Goal: Feedback & Contribution: Leave review/rating

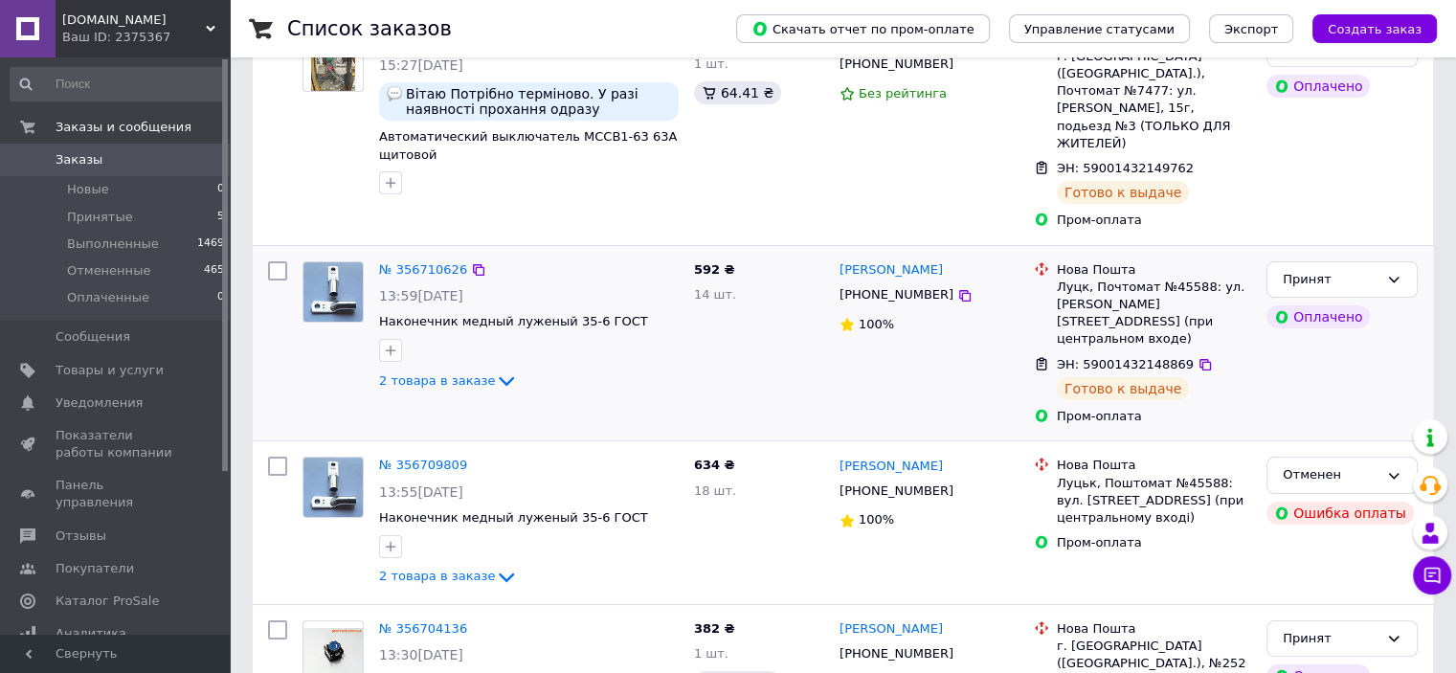
scroll to position [287, 0]
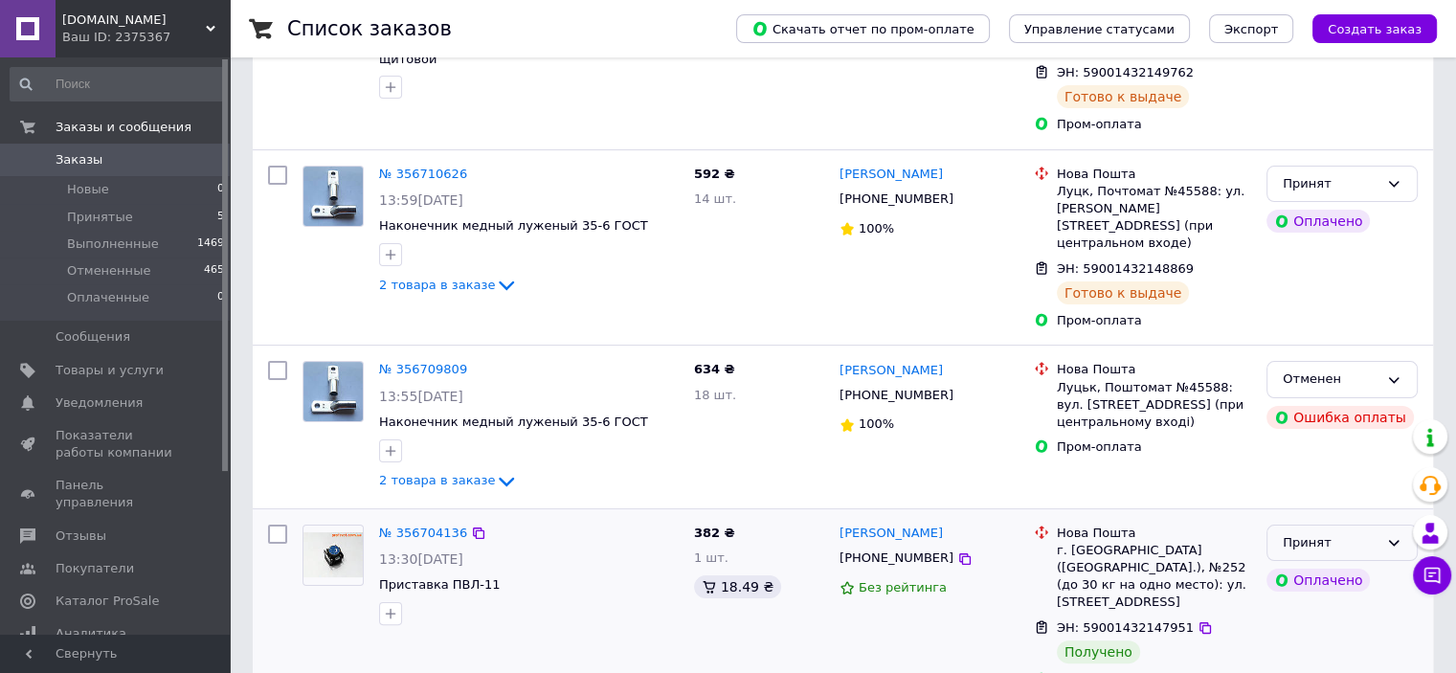
click at [1294, 533] on div "Принят" at bounding box center [1331, 543] width 96 height 20
click at [1313, 565] on li "Выполнен" at bounding box center [1341, 582] width 149 height 35
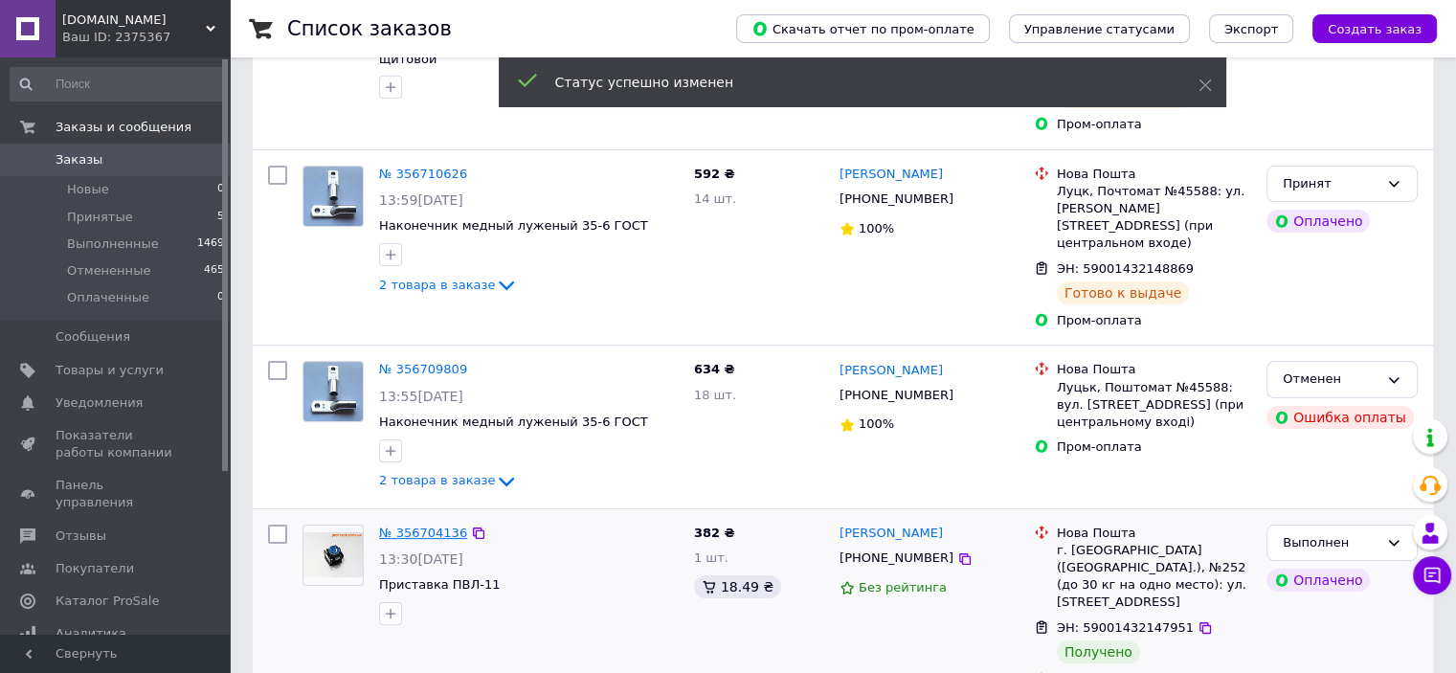
click at [436, 525] on link "№ 356704136" at bounding box center [423, 532] width 88 height 14
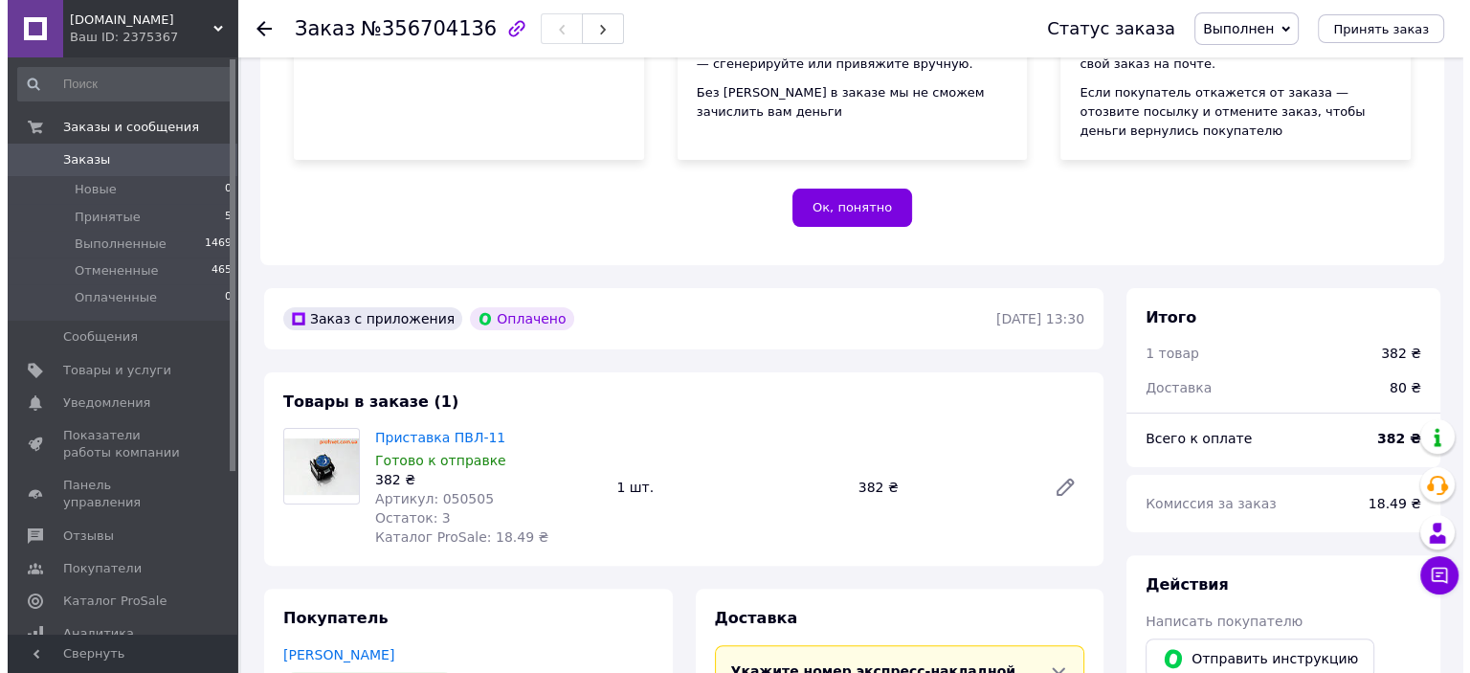
scroll to position [574, 0]
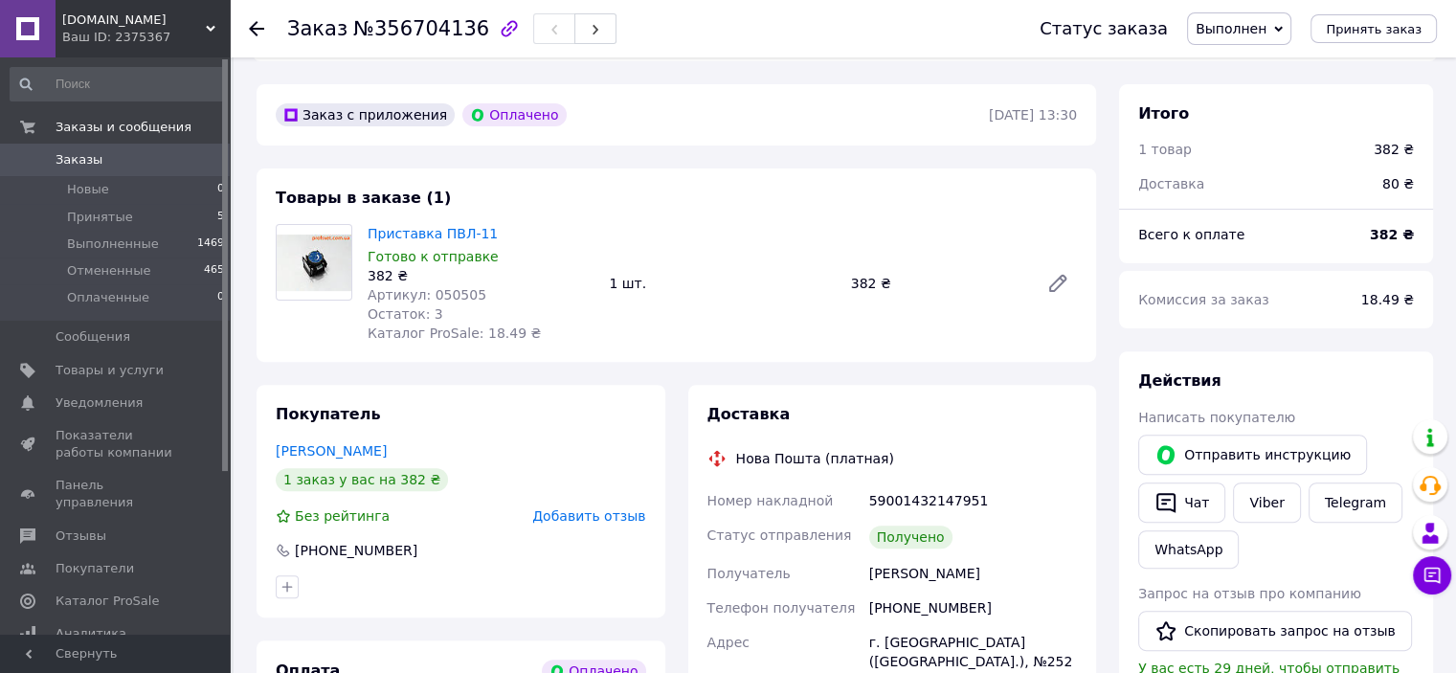
click at [582, 520] on span "Добавить отзыв" at bounding box center [588, 515] width 113 height 15
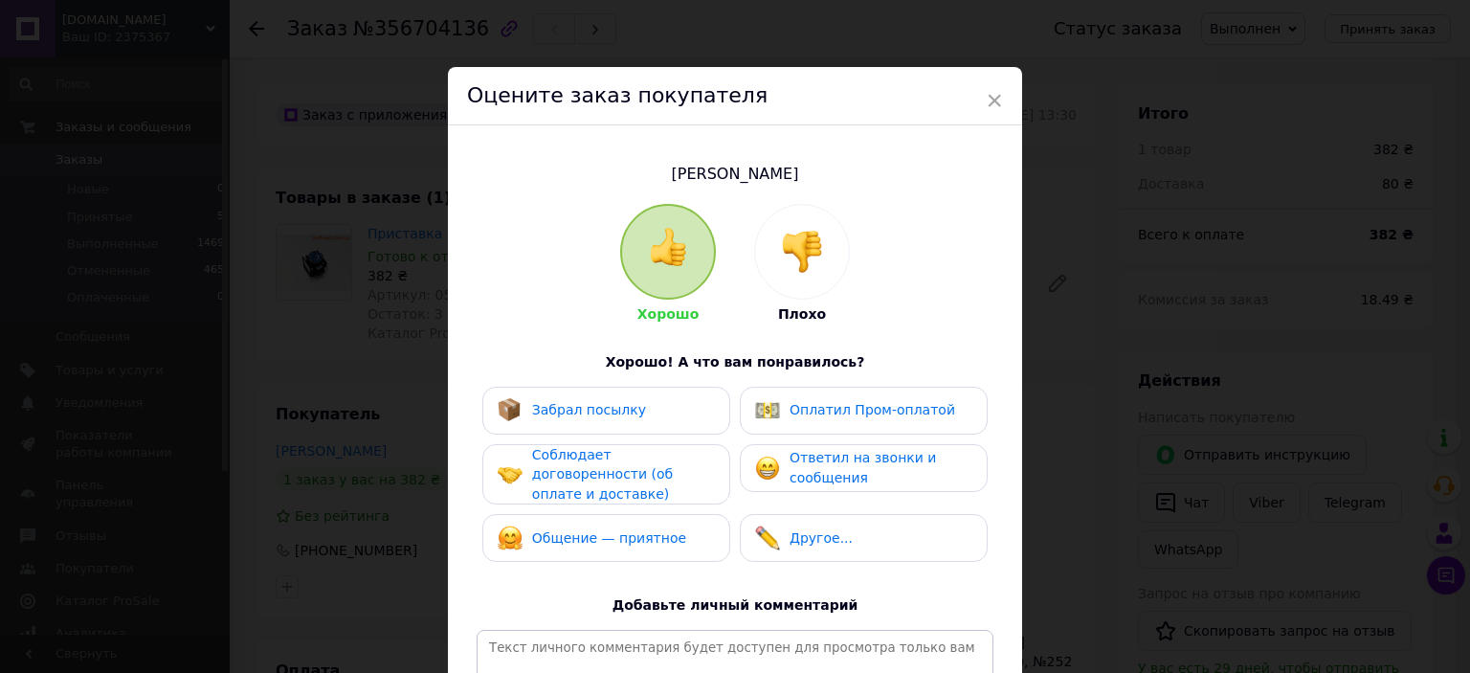
click at [592, 425] on div "Забрал посылку" at bounding box center [606, 411] width 248 height 48
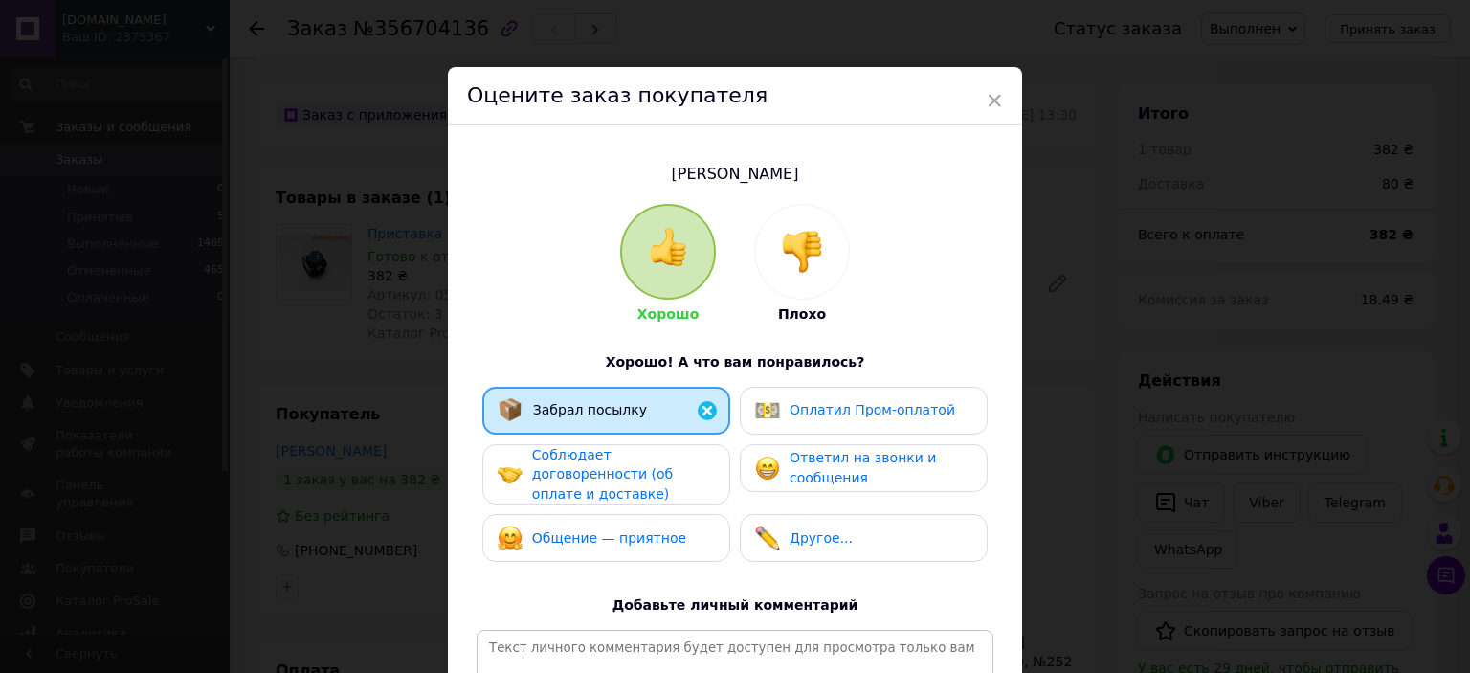
click at [594, 458] on span "Соблюдает договоренности (об оплате и доставке)" at bounding box center [602, 474] width 141 height 55
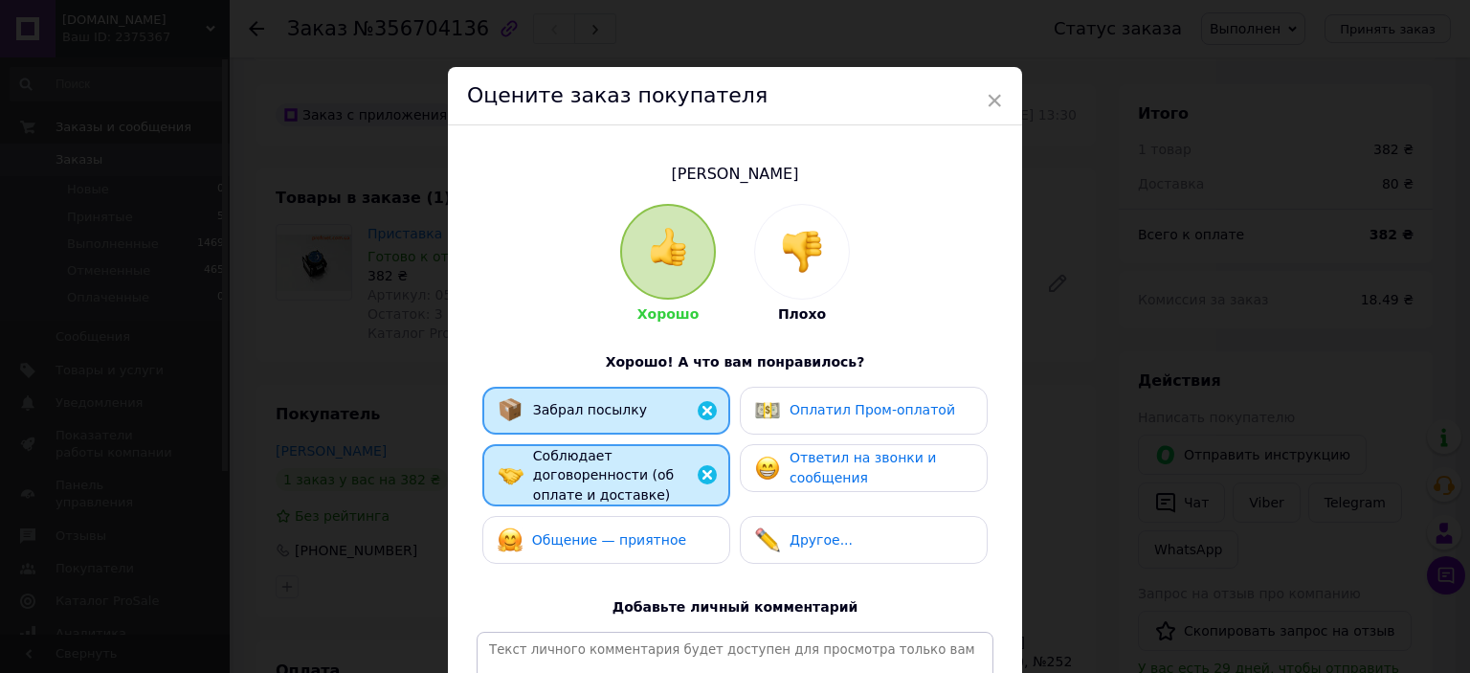
click at [595, 530] on div "Общение — приятное" at bounding box center [609, 540] width 154 height 20
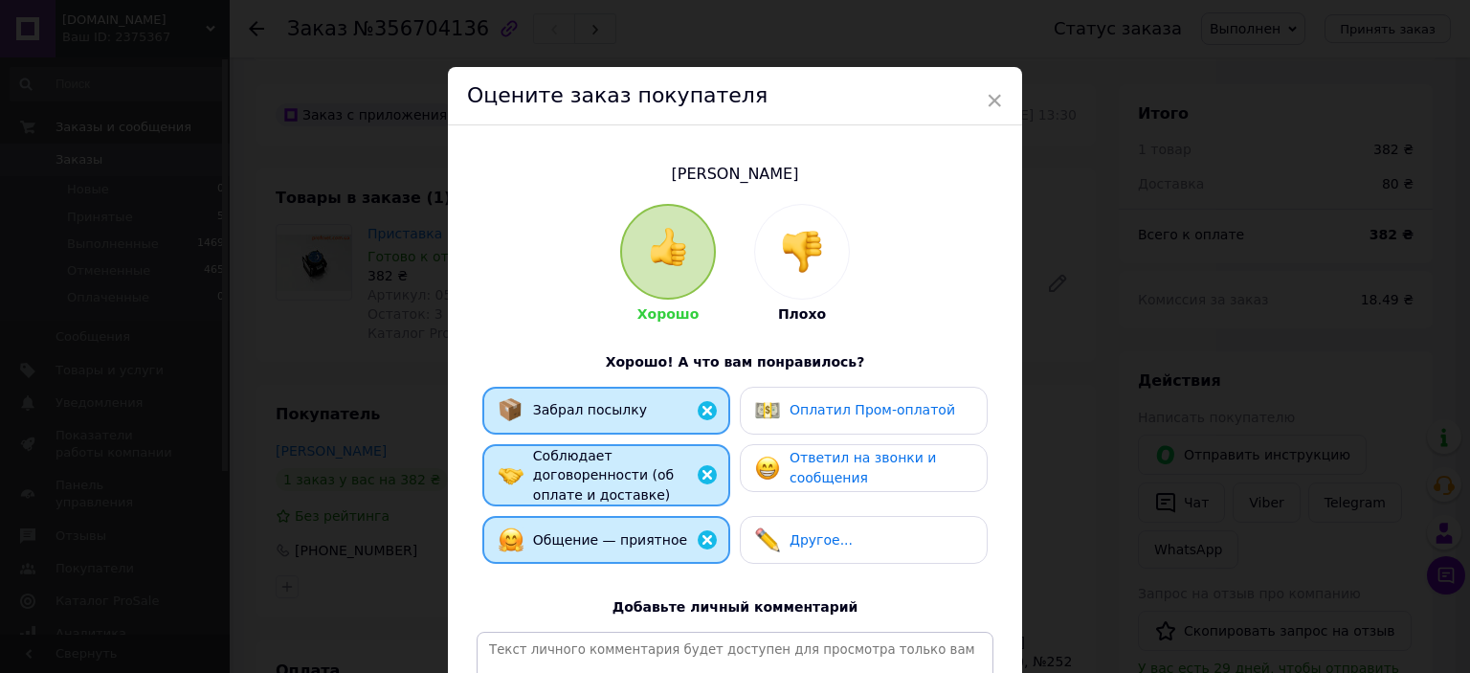
click at [802, 416] on span "Оплатил Пром-оплатой" at bounding box center [873, 409] width 166 height 15
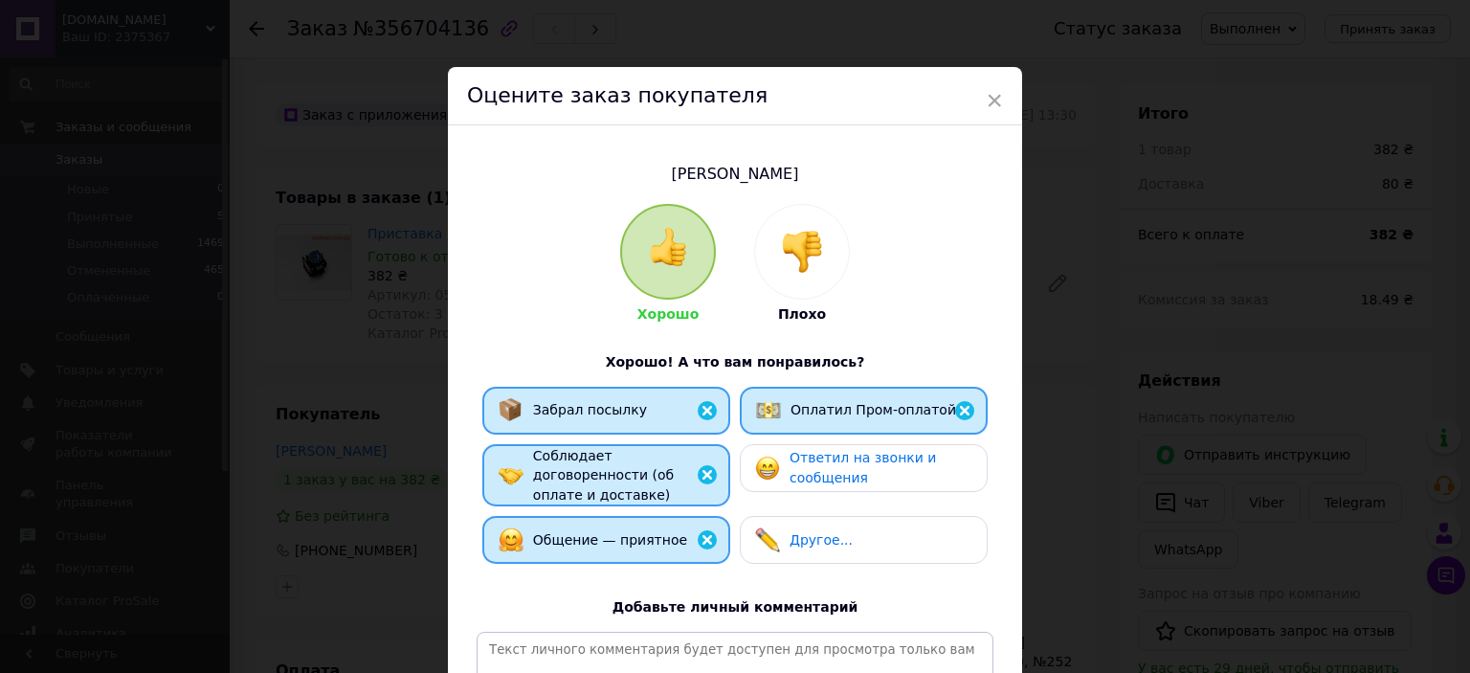
click at [807, 460] on span "Ответил на звонки и сообщения" at bounding box center [863, 467] width 146 height 35
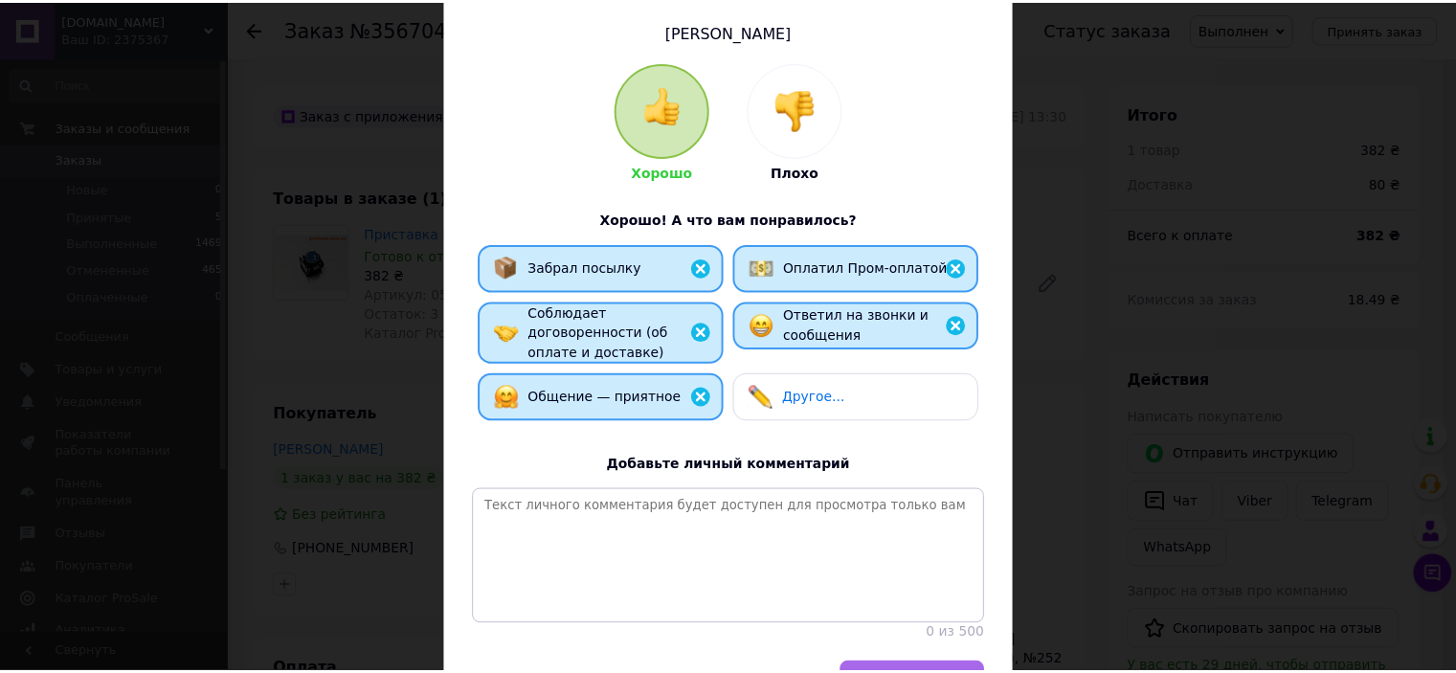
scroll to position [260, 0]
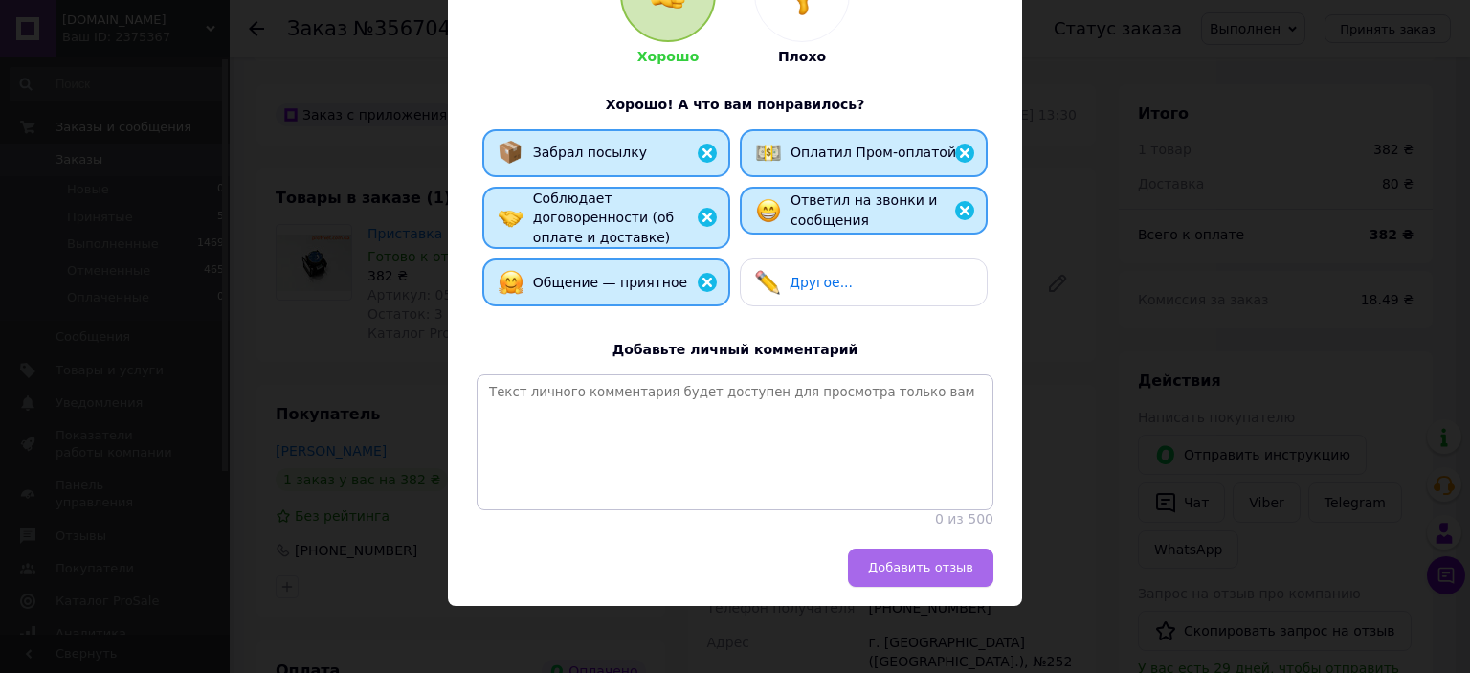
click at [881, 562] on span "Добавить отзыв" at bounding box center [920, 567] width 105 height 14
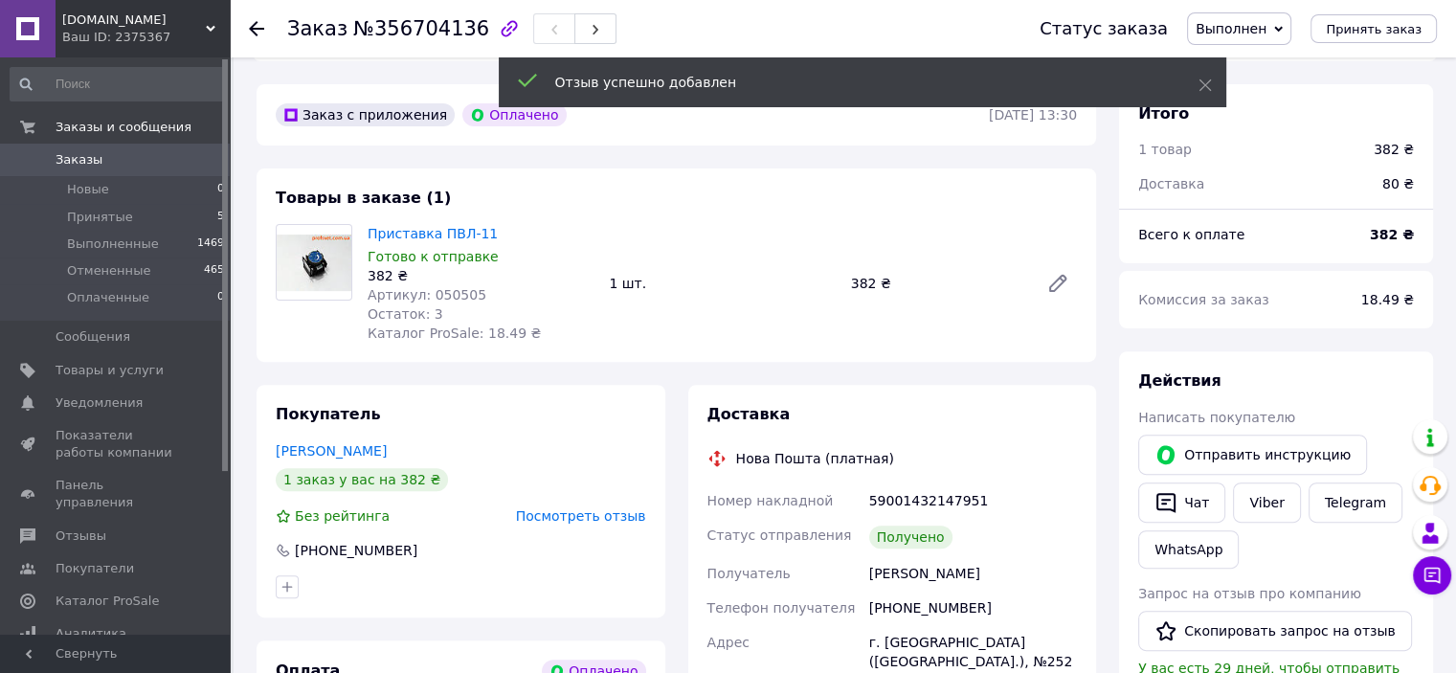
click at [252, 27] on use at bounding box center [256, 28] width 15 height 15
